Goal: Task Accomplishment & Management: Use online tool/utility

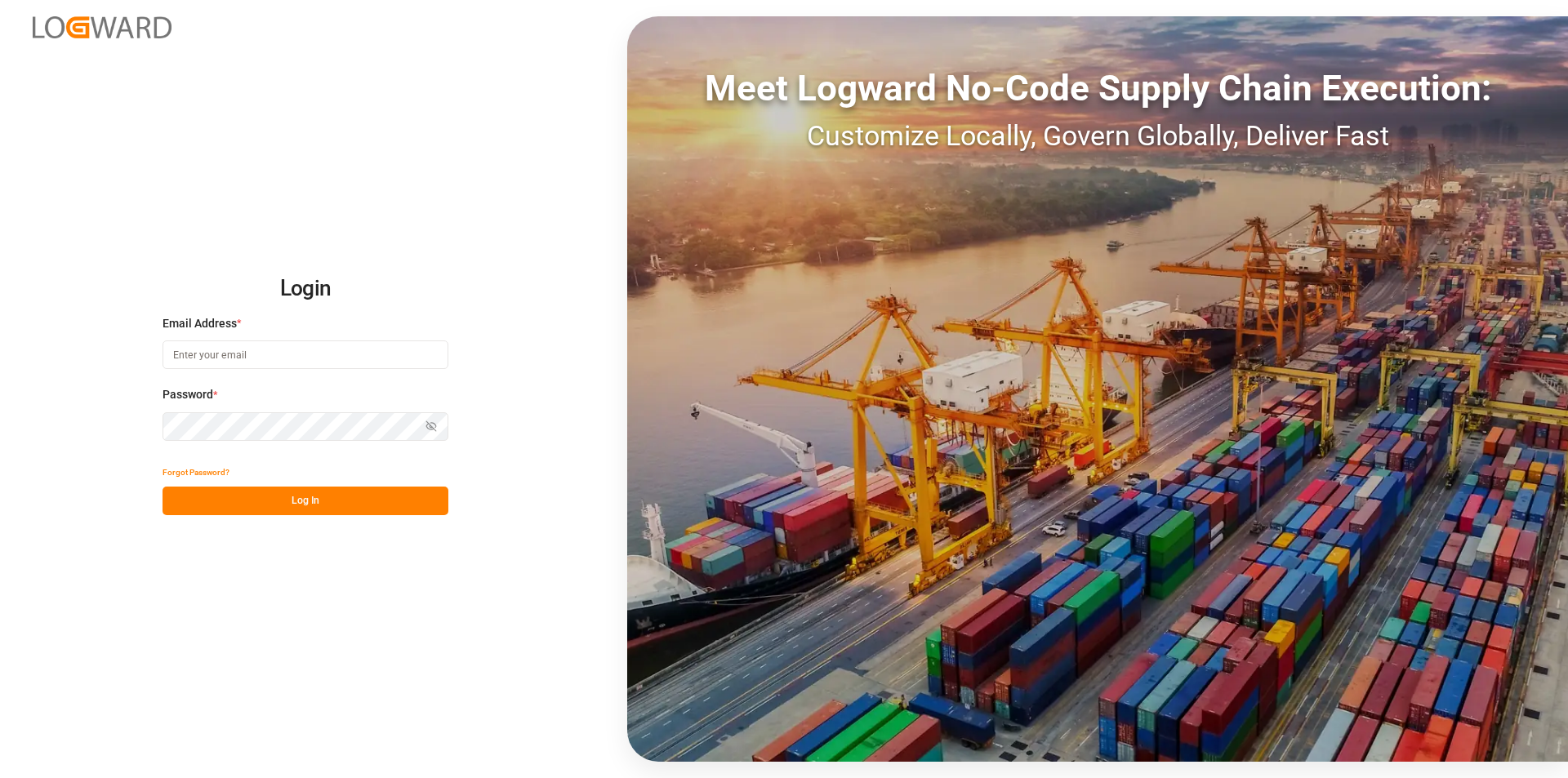
type input "[PERSON_NAME][EMAIL_ADDRESS][PERSON_NAME][DOMAIN_NAME]"
click at [320, 500] on button "Log In" at bounding box center [305, 500] width 286 height 28
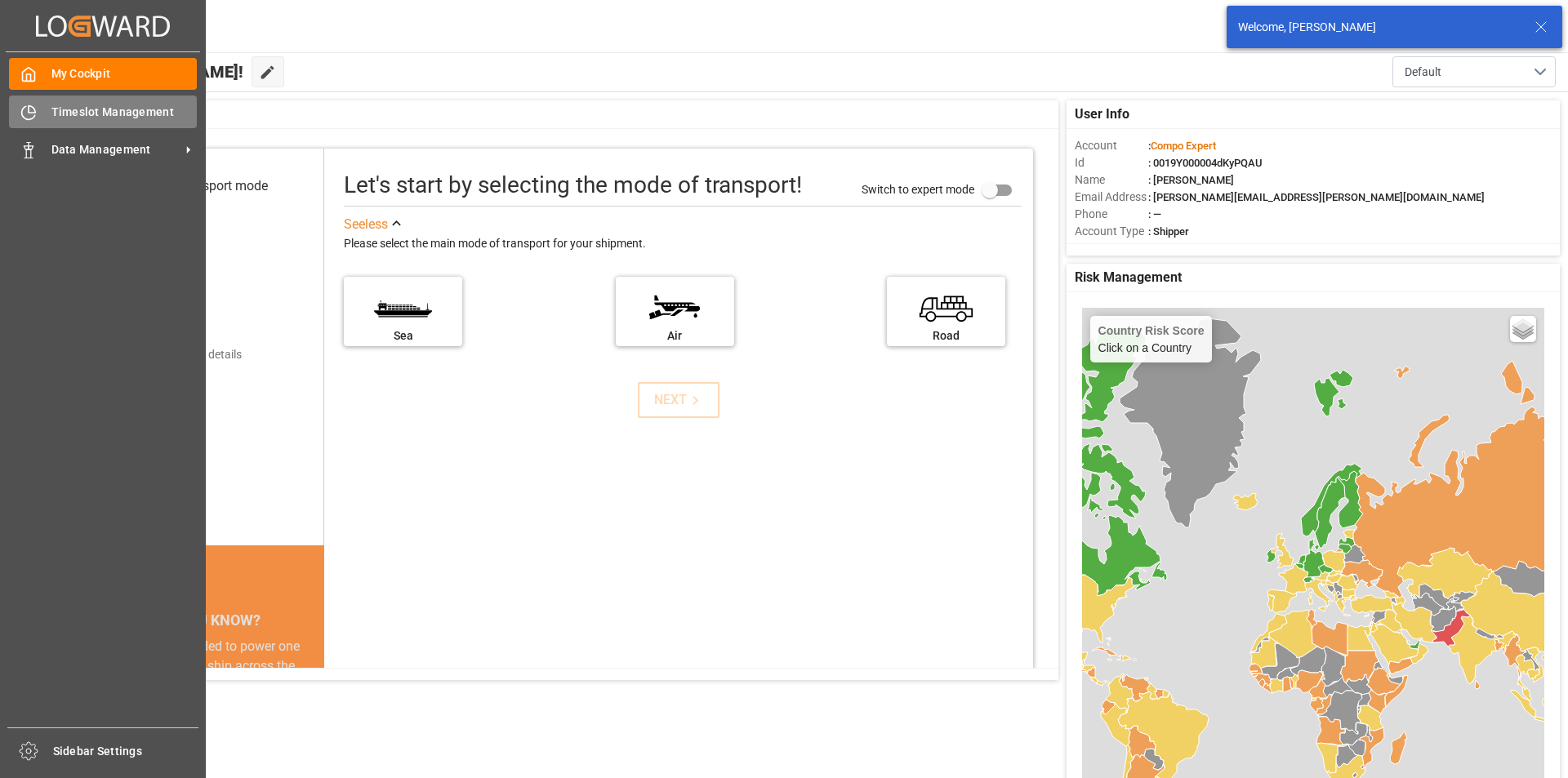
click at [98, 112] on span "Timeslot Management" at bounding box center [124, 112] width 146 height 17
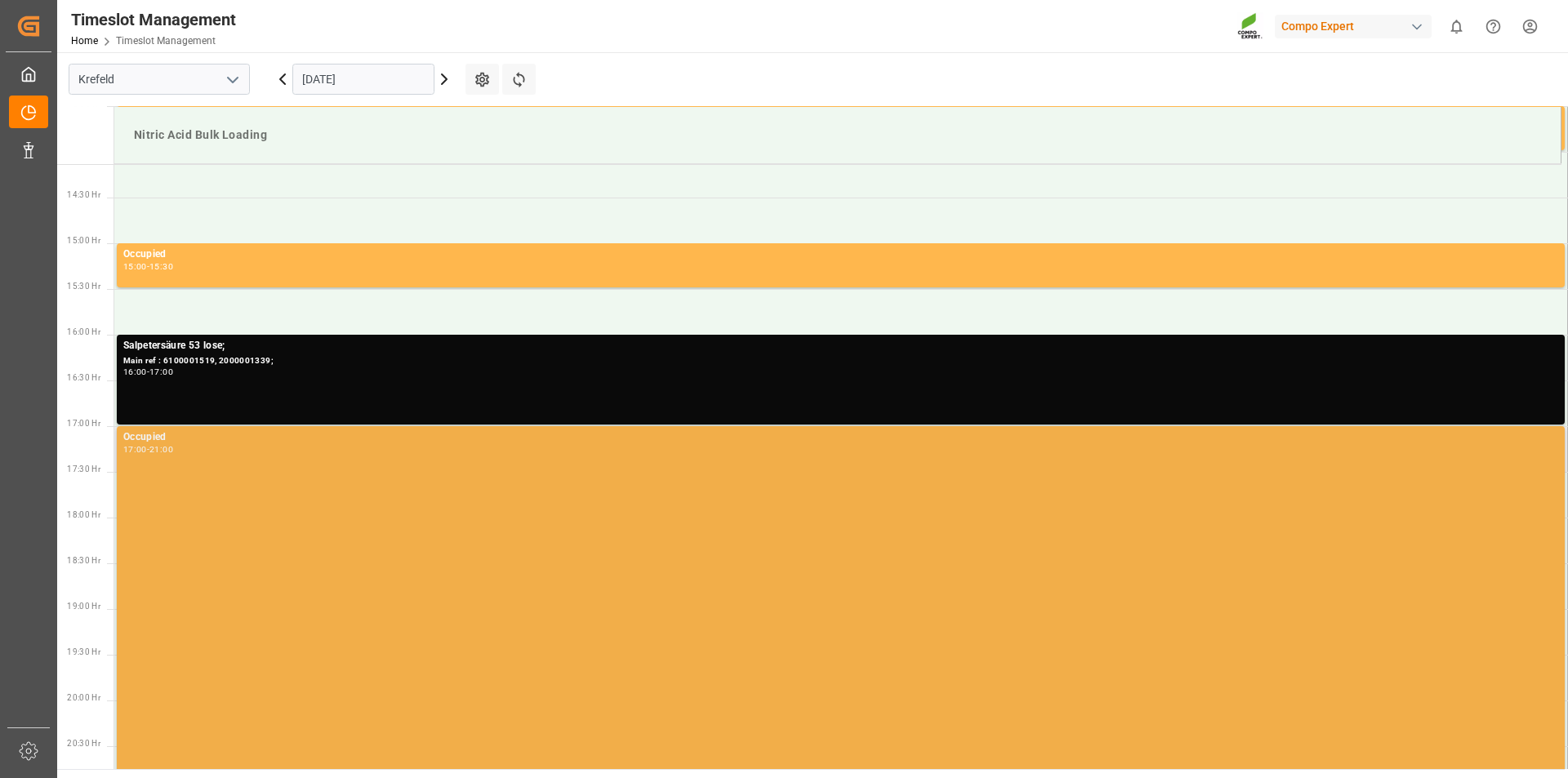
scroll to position [1374, 0]
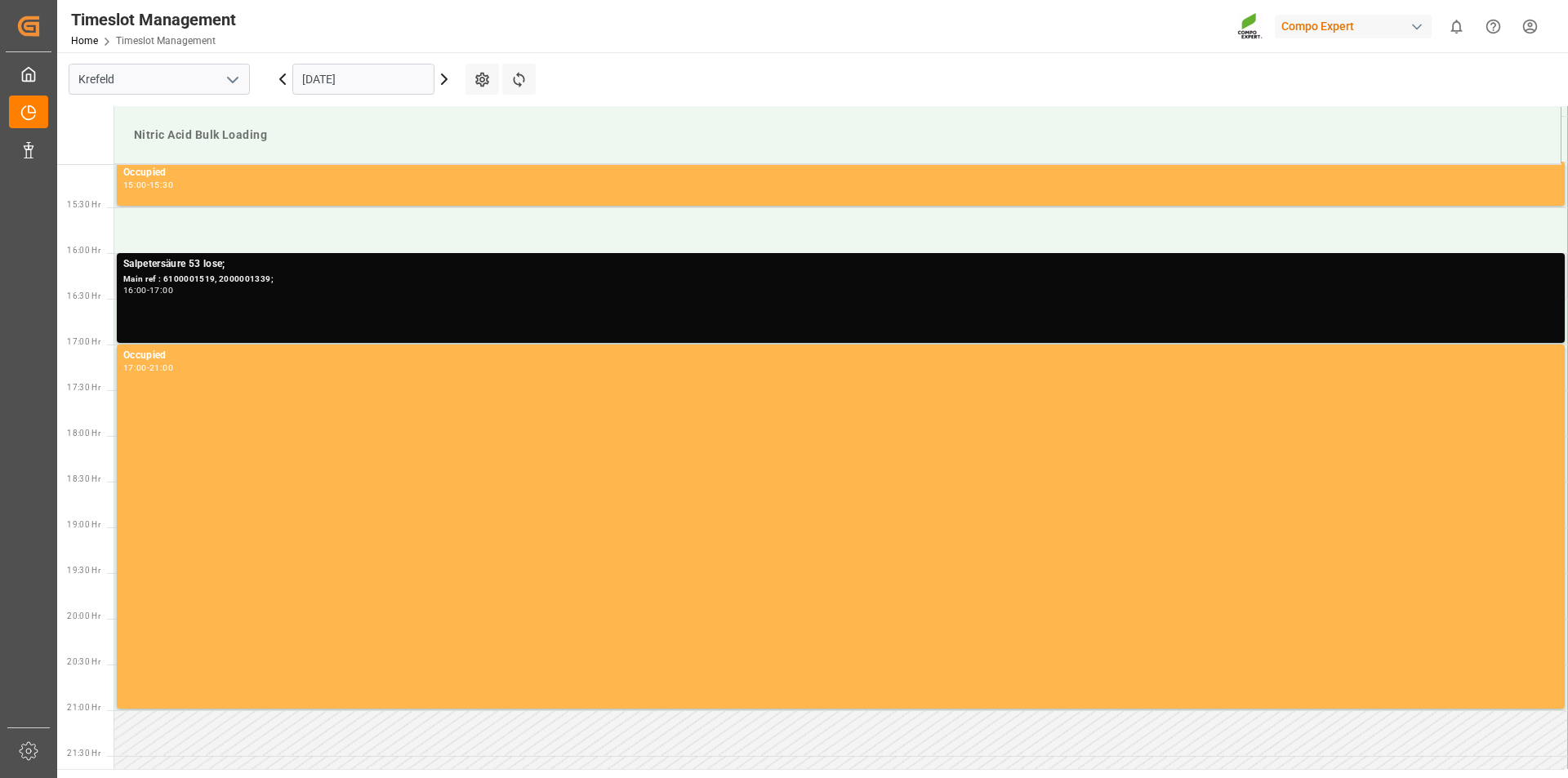
click at [384, 295] on div "16:00 - 17:00" at bounding box center [840, 291] width 1435 height 9
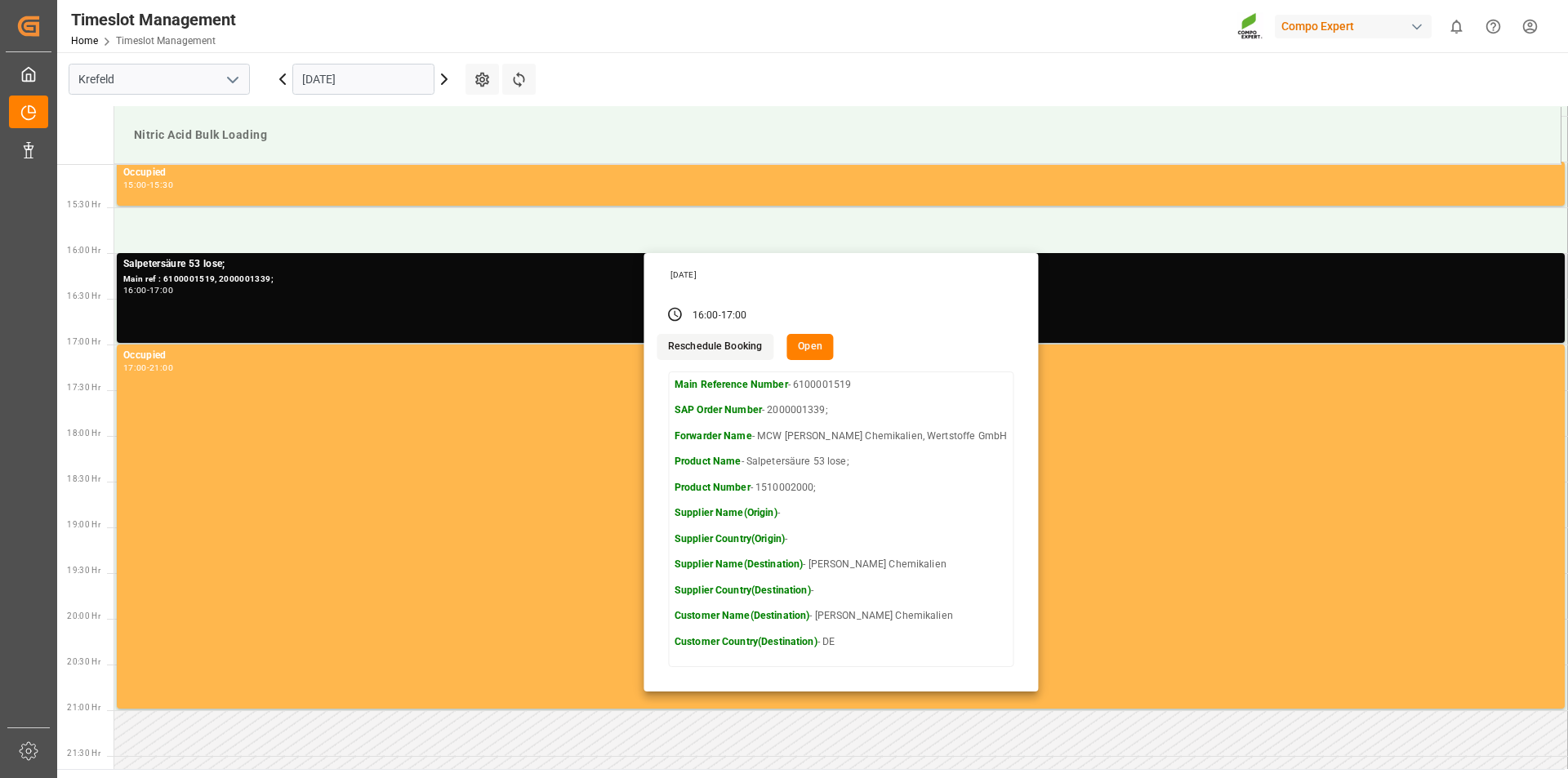
click at [834, 345] on button "Open" at bounding box center [811, 347] width 48 height 26
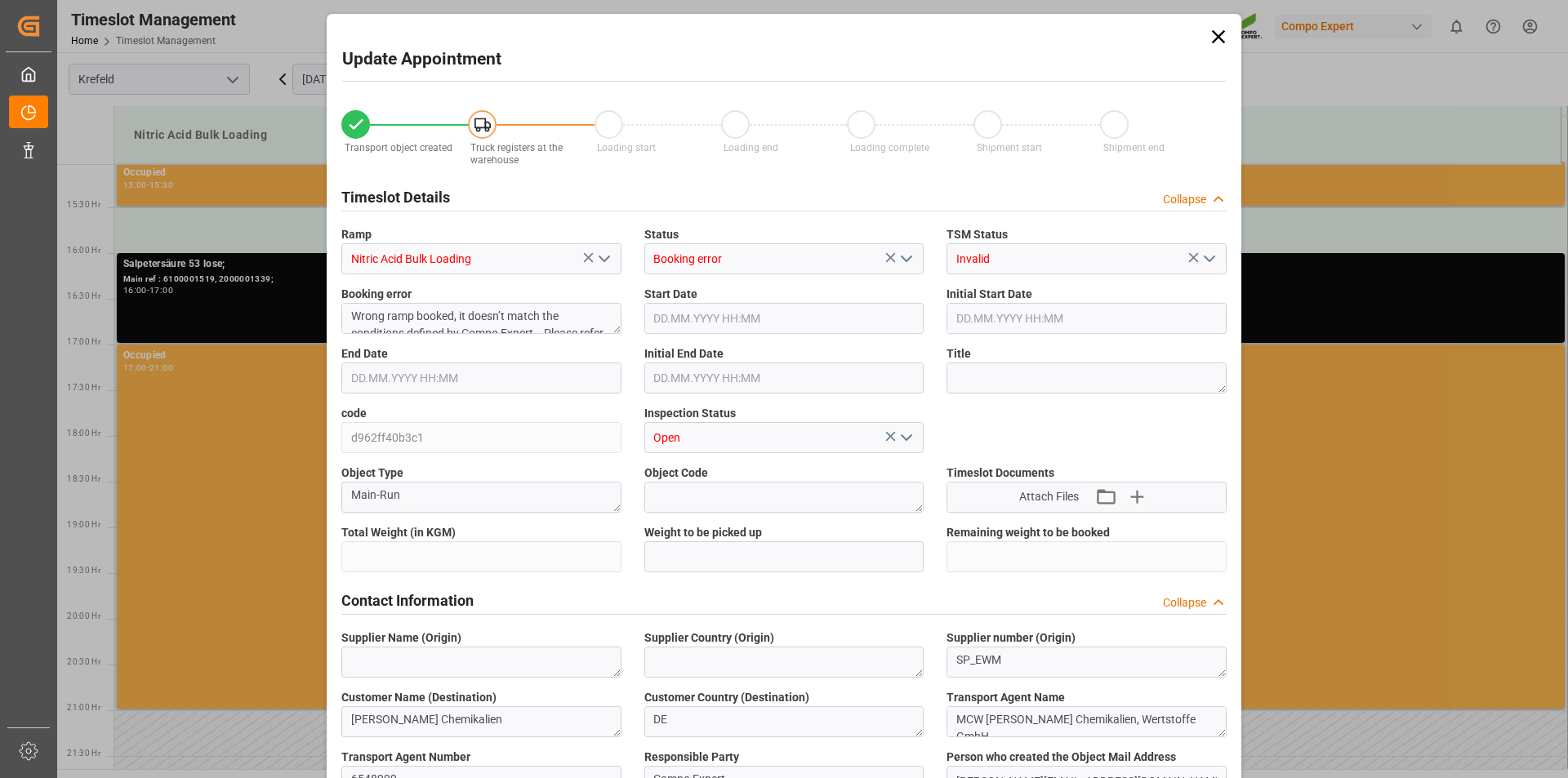
type input "25000"
type input "0"
type input "[DATE] 16:00"
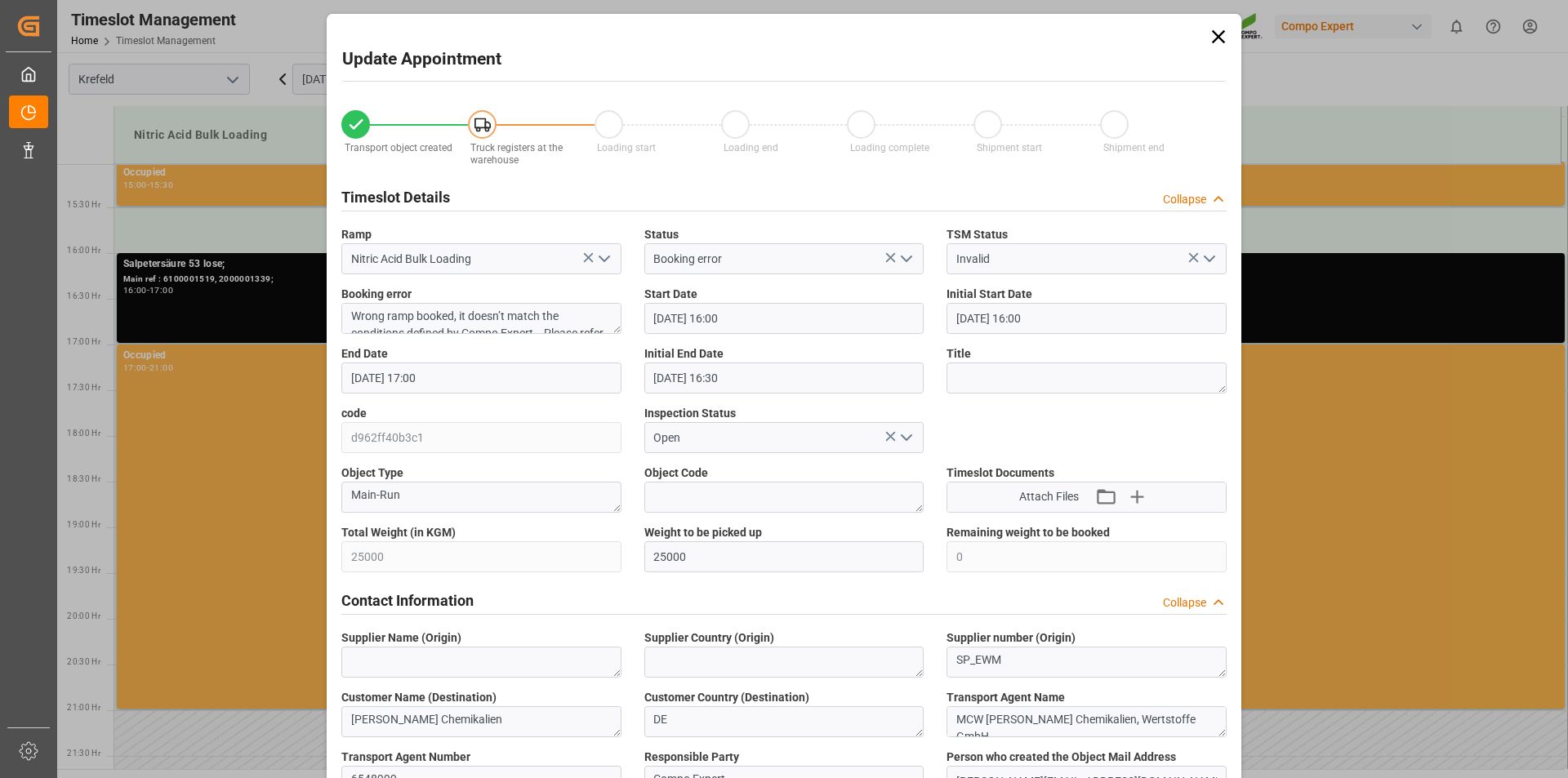
type input "[DATE] 16:00"
type input "[DATE] 17:00"
type input "[DATE] 16:30"
type input "[DATE] 11:07"
type input "[DATE] 10:09"
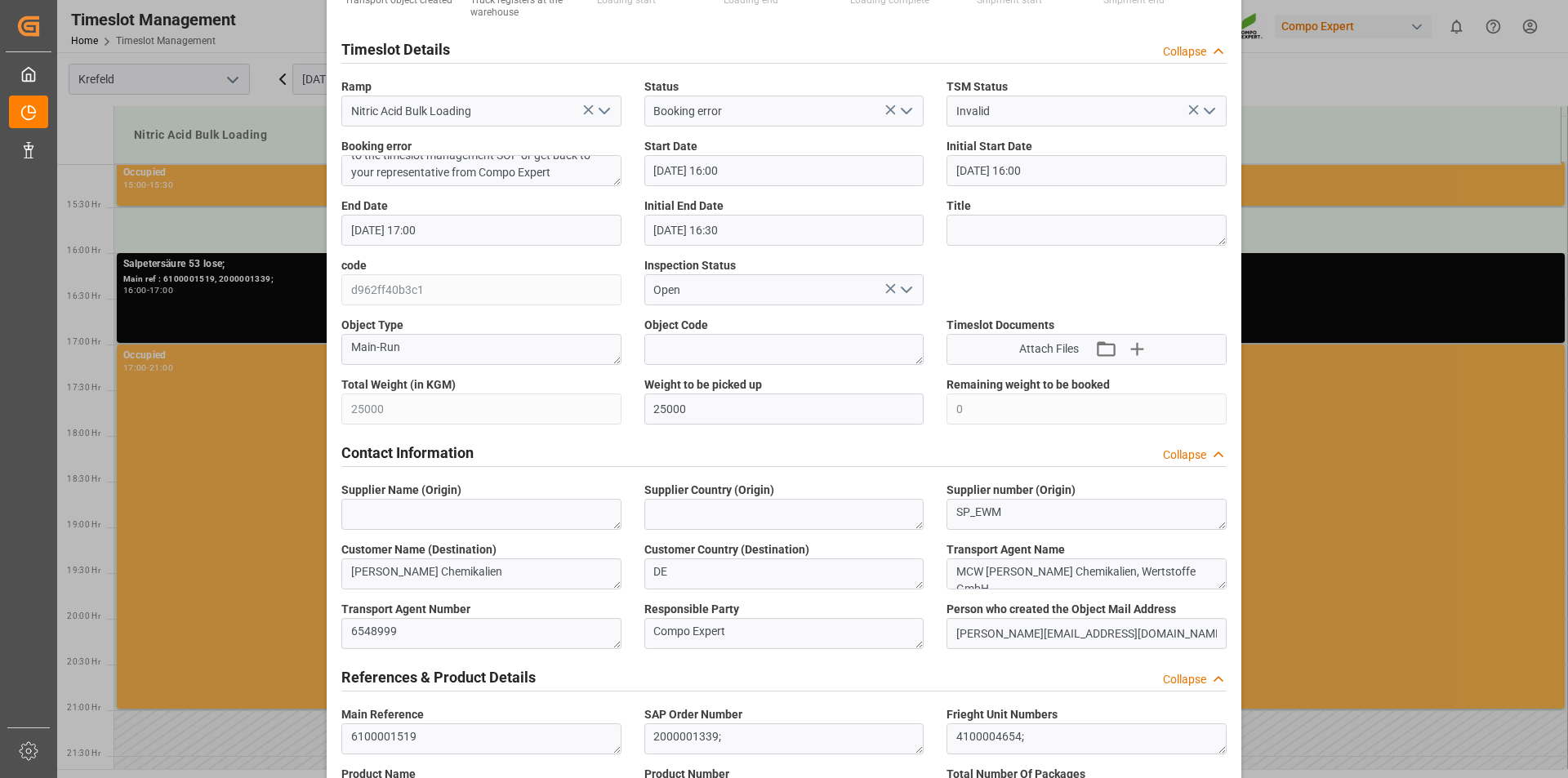
scroll to position [0, 0]
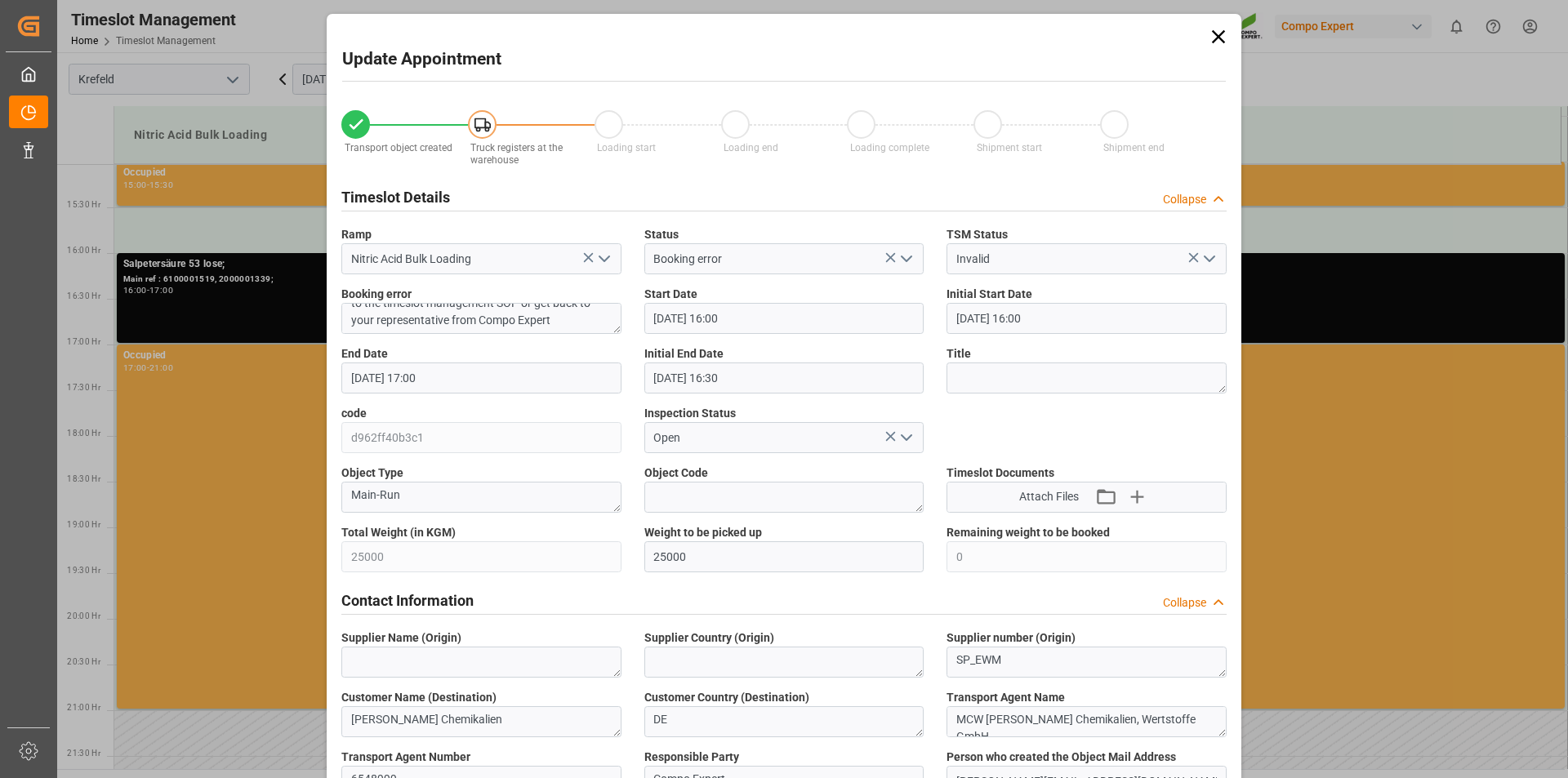
click at [1214, 35] on icon at bounding box center [1218, 37] width 13 height 13
